Goal: Task Accomplishment & Management: Use online tool/utility

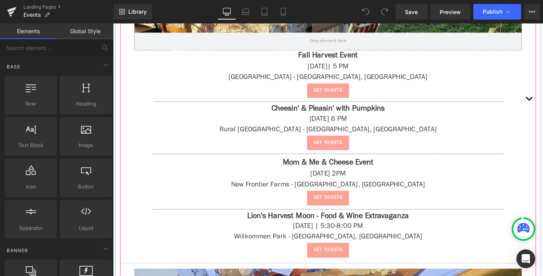
scroll to position [378, 0]
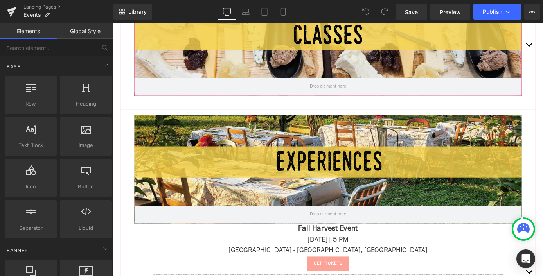
click at [475, 46] on div at bounding box center [350, 43] width 427 height 119
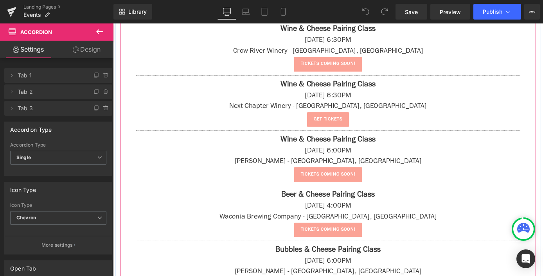
scroll to position [1180, 0]
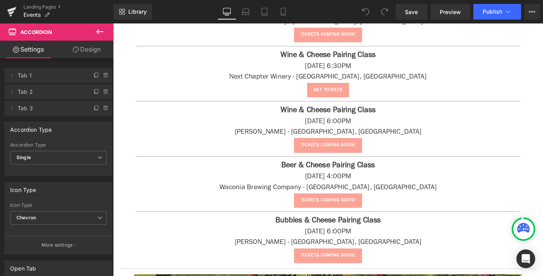
click at [105, 32] on button at bounding box center [99, 31] width 27 height 17
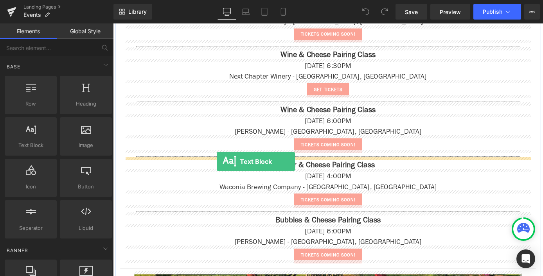
drag, startPoint x: 136, startPoint y: 165, endPoint x: 227, endPoint y: 176, distance: 92.2
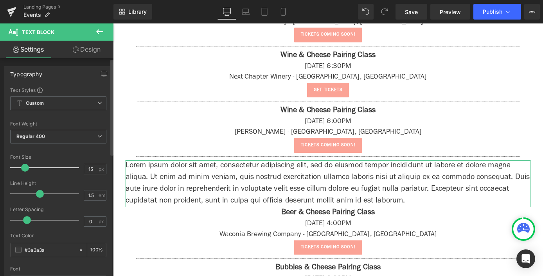
click at [22, 168] on span at bounding box center [25, 168] width 8 height 8
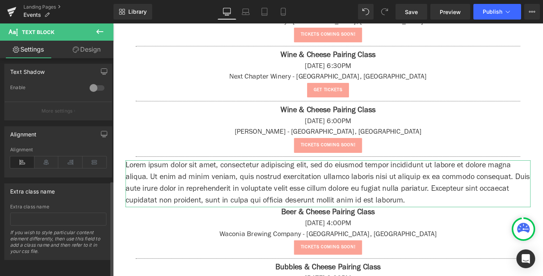
click at [45, 150] on div "Alignment" at bounding box center [58, 162] width 96 height 30
click at [45, 157] on icon at bounding box center [46, 163] width 24 height 12
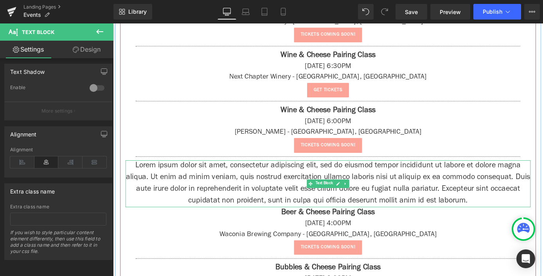
click at [318, 191] on p "Lorem ipsum dolor sit amet, consectetur adipiscing elit, sed do eiusmod tempor …" at bounding box center [350, 201] width 446 height 52
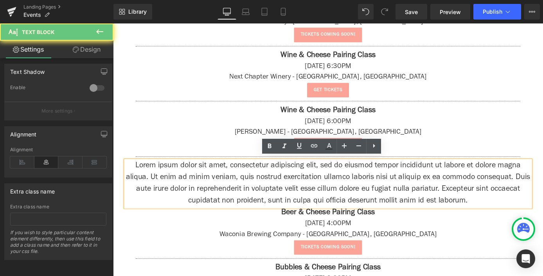
click at [318, 191] on p "Lorem ipsum dolor sit amet, consectetur adipiscing elit, sed do eiusmod tempor …" at bounding box center [350, 201] width 446 height 52
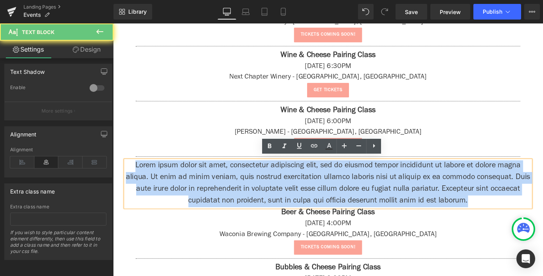
click at [318, 191] on p "Lorem ipsum dolor sit amet, consectetur adipiscing elit, sed do eiusmod tempor …" at bounding box center [350, 201] width 446 height 52
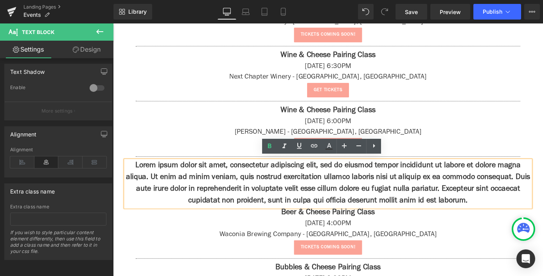
click at [426, 198] on p "Lorem ipsum dolor sit amet, consectetur adipiscing elit, sed do eiusmod tempor …" at bounding box center [350, 201] width 446 height 52
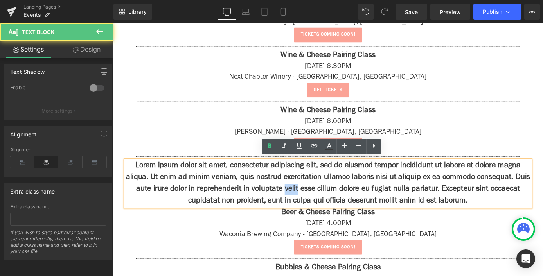
click at [426, 198] on p "Lorem ipsum dolor sit amet, consectetur adipiscing elit, sed do eiusmod tempor …" at bounding box center [350, 201] width 446 height 52
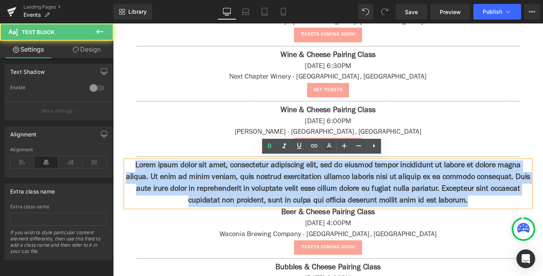
click at [426, 198] on p "Lorem ipsum dolor sit amet, consectetur adipiscing elit, sed do eiusmod tempor …" at bounding box center [350, 201] width 446 height 52
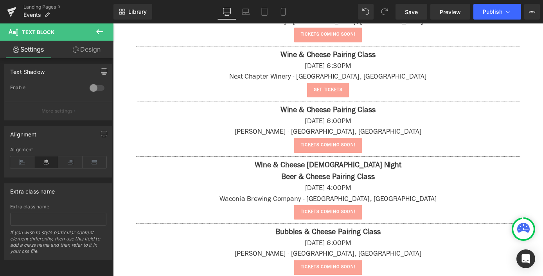
click at [98, 30] on icon at bounding box center [99, 31] width 9 height 9
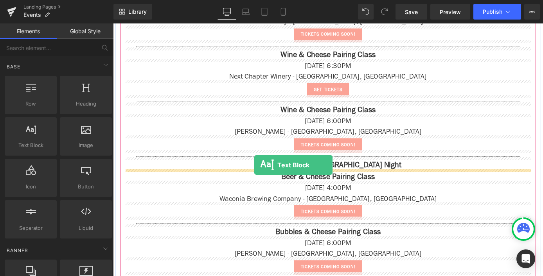
drag, startPoint x: 162, startPoint y: 158, endPoint x: 269, endPoint y: 180, distance: 108.7
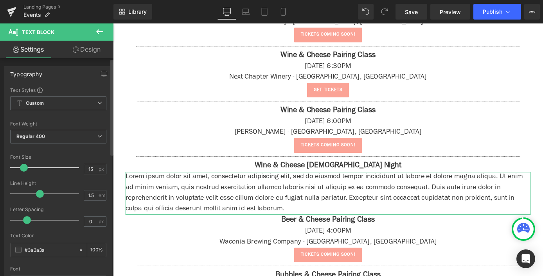
click at [24, 167] on span at bounding box center [24, 168] width 8 height 8
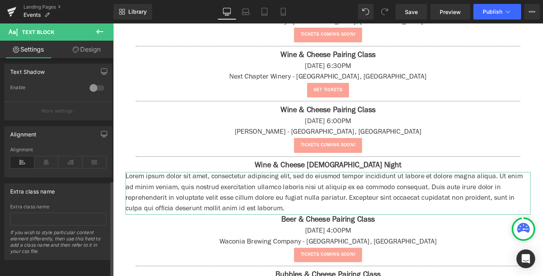
click at [48, 165] on div "Alignment" at bounding box center [58, 162] width 96 height 30
click at [47, 161] on icon at bounding box center [46, 163] width 24 height 12
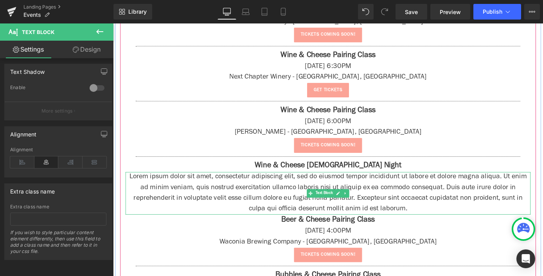
click at [227, 207] on p "Lorem ipsum dolor sit amet, consectetur adipiscing elit, sed do eiusmod tempor …" at bounding box center [350, 210] width 446 height 47
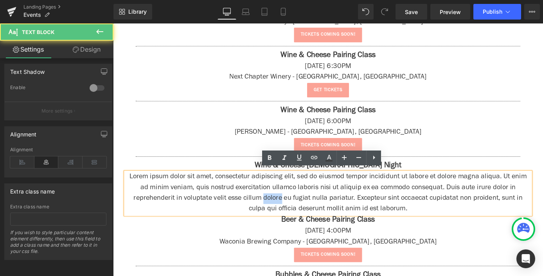
click at [227, 207] on p "Lorem ipsum dolor sit amet, consectetur adipiscing elit, sed do eiusmod tempor …" at bounding box center [350, 210] width 446 height 47
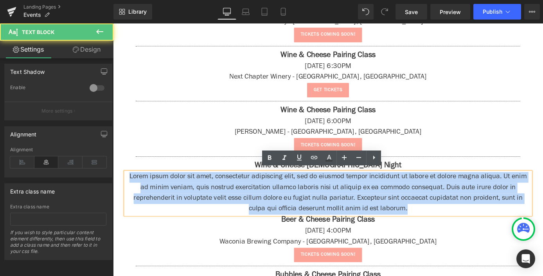
click at [227, 207] on p "Lorem ipsum dolor sit amet, consectetur adipiscing elit, sed do eiusmod tempor …" at bounding box center [350, 210] width 446 height 47
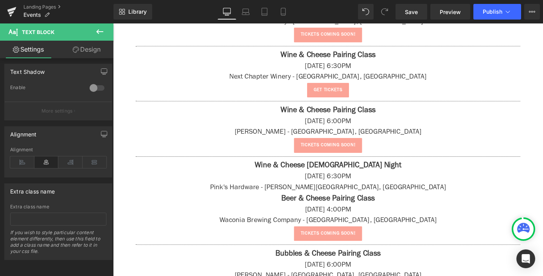
click at [105, 32] on button at bounding box center [99, 31] width 27 height 17
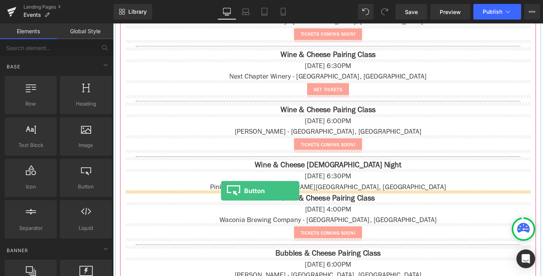
drag, startPoint x: 186, startPoint y: 213, endPoint x: 231, endPoint y: 208, distance: 46.0
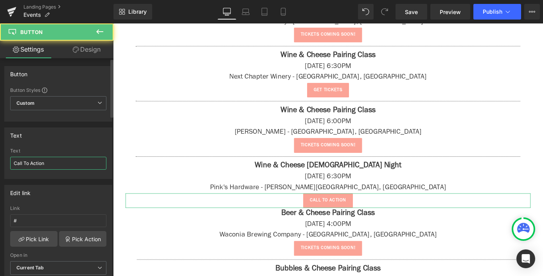
click at [40, 165] on input "Call To Action" at bounding box center [58, 163] width 96 height 13
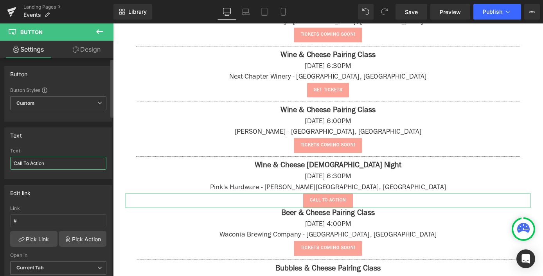
click at [40, 165] on input "Call To Action" at bounding box center [58, 163] width 96 height 13
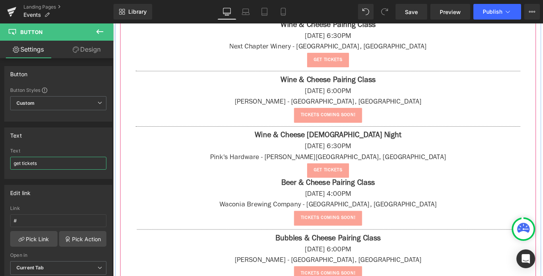
scroll to position [1268, 0]
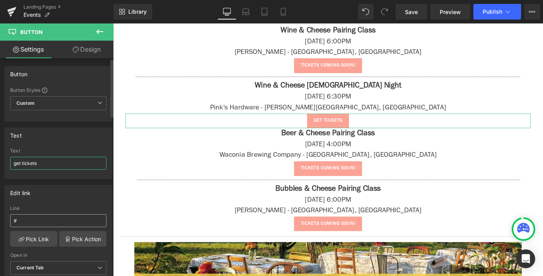
type input "get tickets"
click at [42, 224] on input "#" at bounding box center [58, 220] width 96 height 13
click at [52, 231] on div "Link #" at bounding box center [58, 218] width 96 height 25
click at [50, 223] on input "#" at bounding box center [58, 220] width 96 height 13
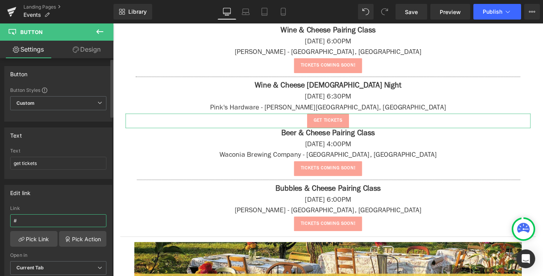
click at [50, 223] on input "#" at bounding box center [58, 220] width 96 height 13
paste input "[URL][DOMAIN_NAME]"
type input "[URL][DOMAIN_NAME]"
click at [74, 196] on div "Edit link" at bounding box center [58, 193] width 107 height 15
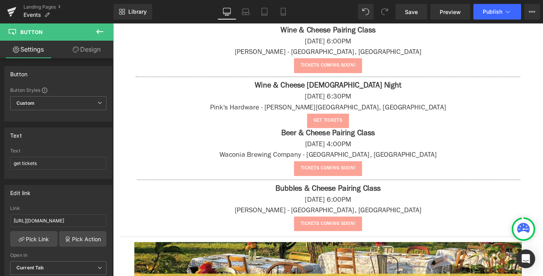
click at [94, 34] on button at bounding box center [99, 31] width 27 height 17
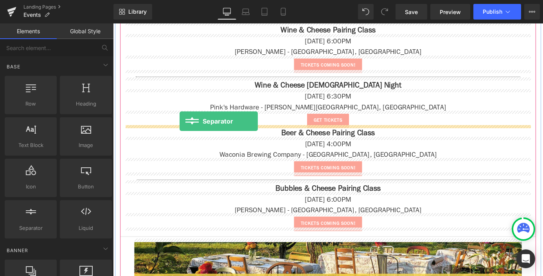
drag, startPoint x: 137, startPoint y: 242, endPoint x: 186, endPoint y: 131, distance: 121.6
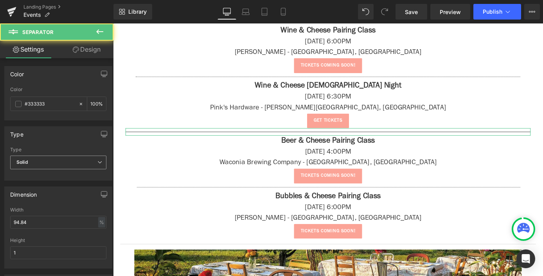
click at [36, 166] on span "Solid" at bounding box center [58, 163] width 96 height 14
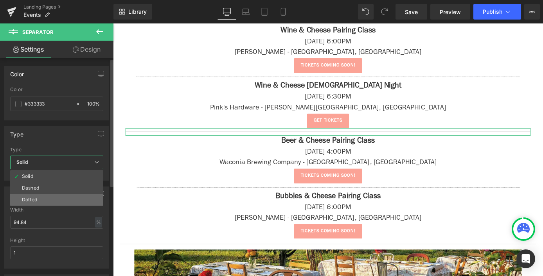
click at [42, 204] on li "Dotted" at bounding box center [56, 200] width 93 height 12
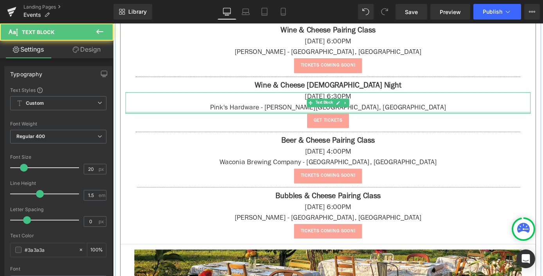
click at [208, 121] on div at bounding box center [350, 122] width 446 height 2
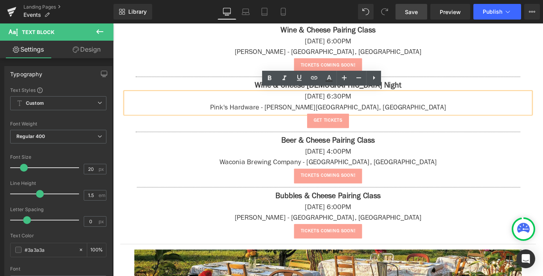
click at [424, 11] on link "Save" at bounding box center [412, 12] width 32 height 16
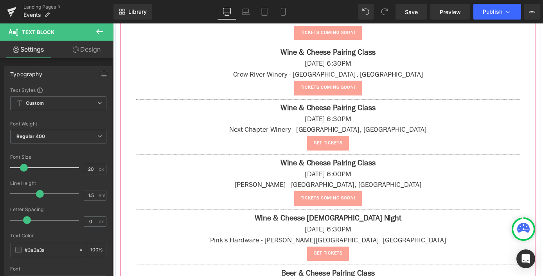
scroll to position [1024, 0]
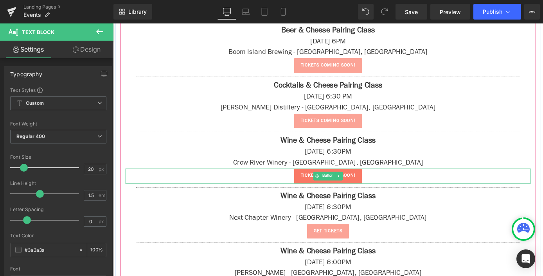
click at [312, 193] on link "tickets coming soon!" at bounding box center [349, 192] width 75 height 16
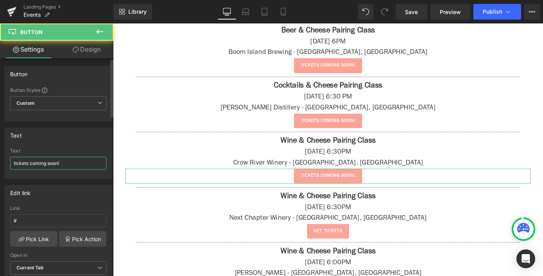
click at [50, 168] on input "tickets coming soon!" at bounding box center [58, 163] width 96 height 13
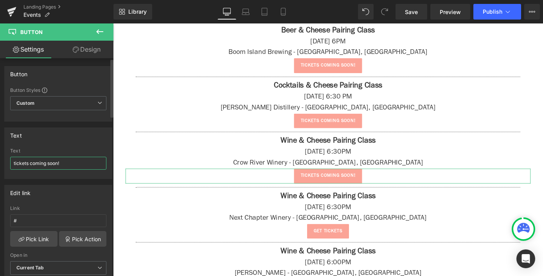
click at [50, 168] on input "tickets coming soon!" at bounding box center [58, 163] width 96 height 13
type input "get tickets"
click at [44, 217] on input "#" at bounding box center [58, 220] width 96 height 13
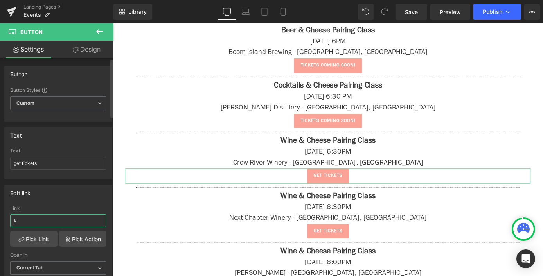
paste input "[URL][DOMAIN_NAME]"
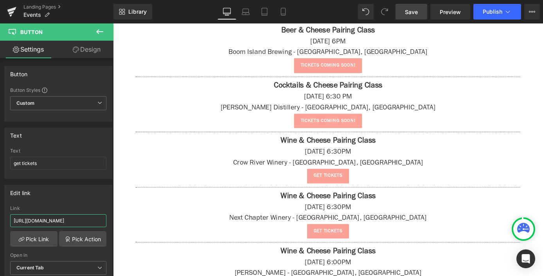
type input "[URL][DOMAIN_NAME]"
click at [409, 14] on span "Save" at bounding box center [411, 12] width 13 height 8
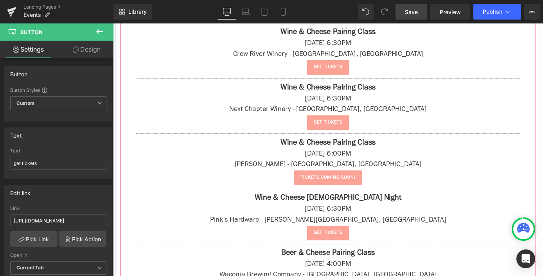
scroll to position [1059, 0]
